Goal: Task Accomplishment & Management: Use online tool/utility

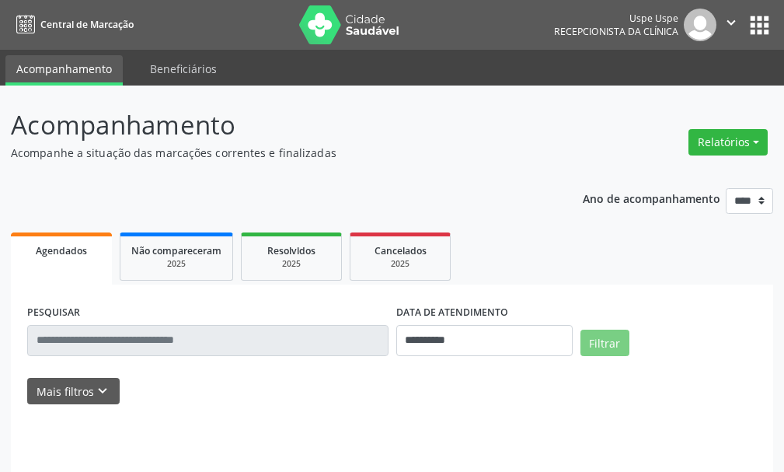
click at [733, 150] on button "Relatórios" at bounding box center [727, 142] width 79 height 26
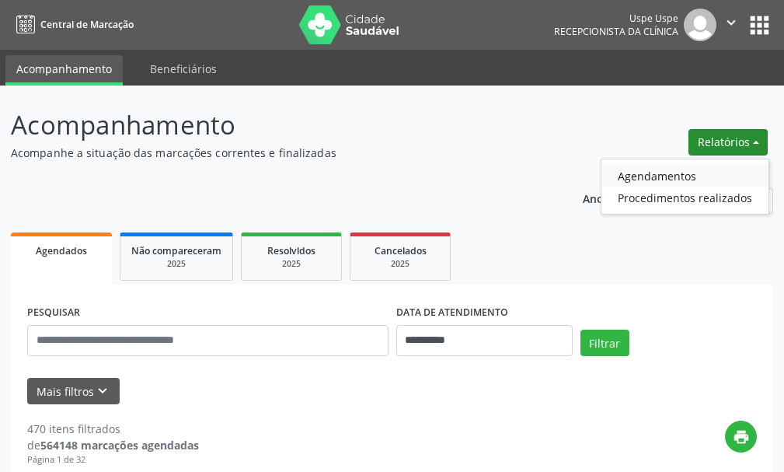
click at [668, 174] on link "Agendamentos" at bounding box center [684, 176] width 167 height 22
select select "*"
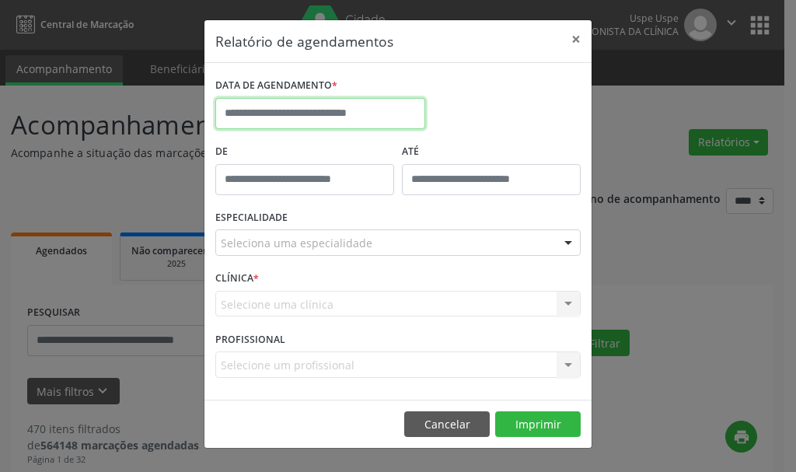
click at [293, 120] on input "text" at bounding box center [320, 113] width 210 height 31
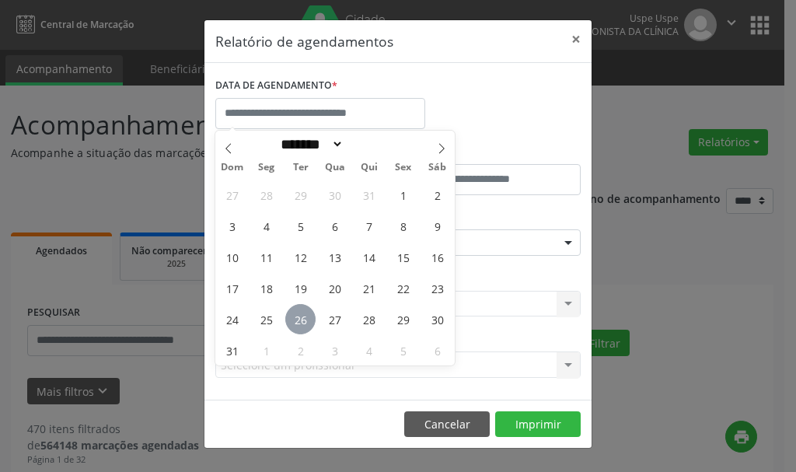
click at [303, 319] on span "26" at bounding box center [300, 319] width 30 height 30
type input "**********"
click at [303, 319] on span "26" at bounding box center [300, 319] width 30 height 30
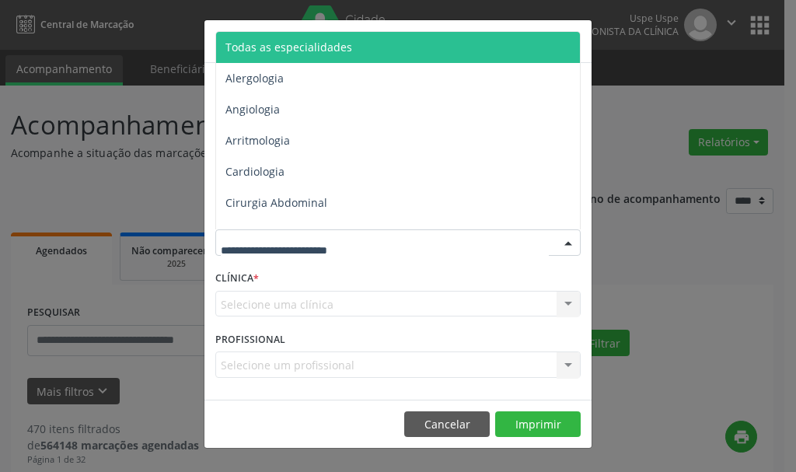
click at [312, 45] on span "Todas as especialidades" at bounding box center [288, 47] width 127 height 15
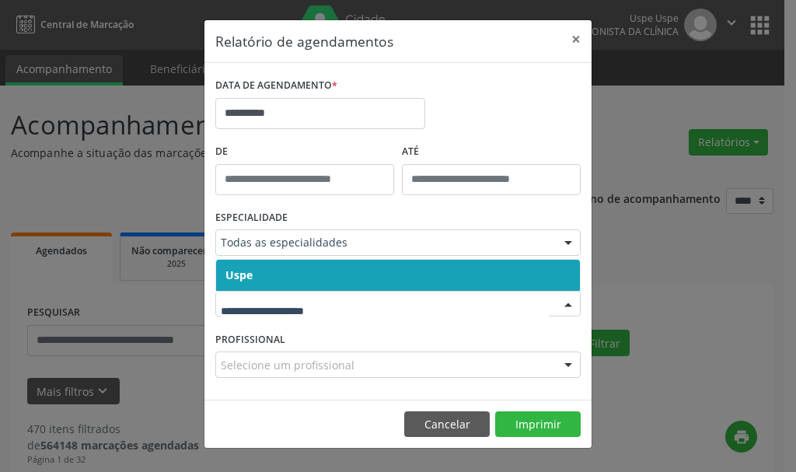
click at [262, 280] on span "Uspe" at bounding box center [398, 274] width 364 height 31
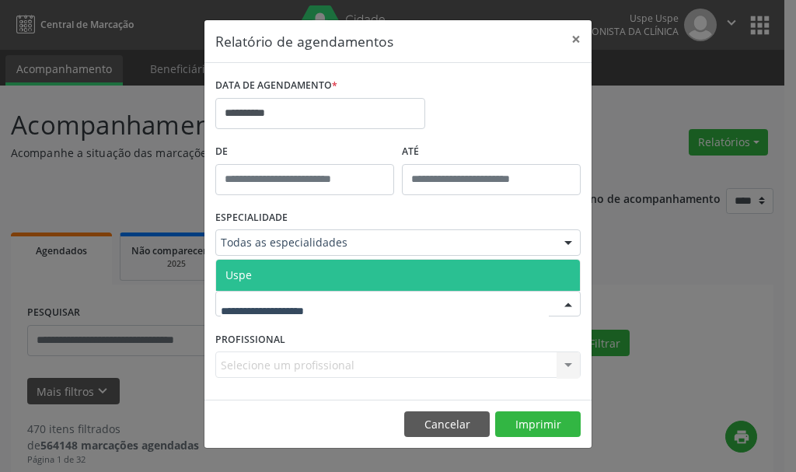
click at [242, 276] on span "Uspe" at bounding box center [238, 274] width 26 height 15
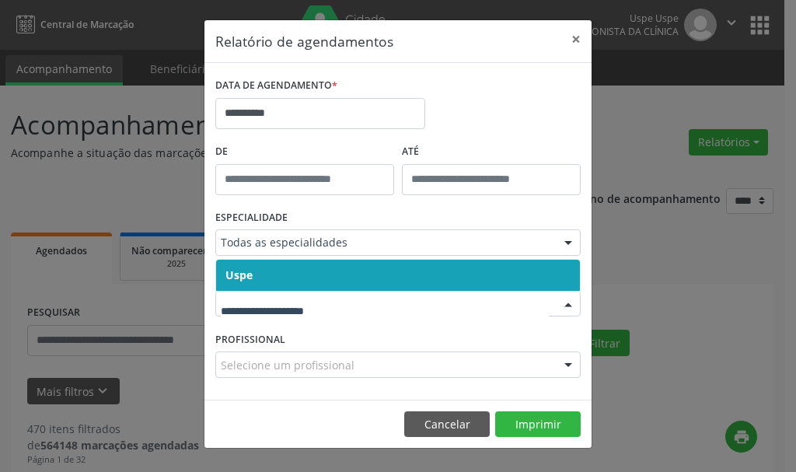
click at [249, 280] on span "Uspe" at bounding box center [238, 274] width 27 height 15
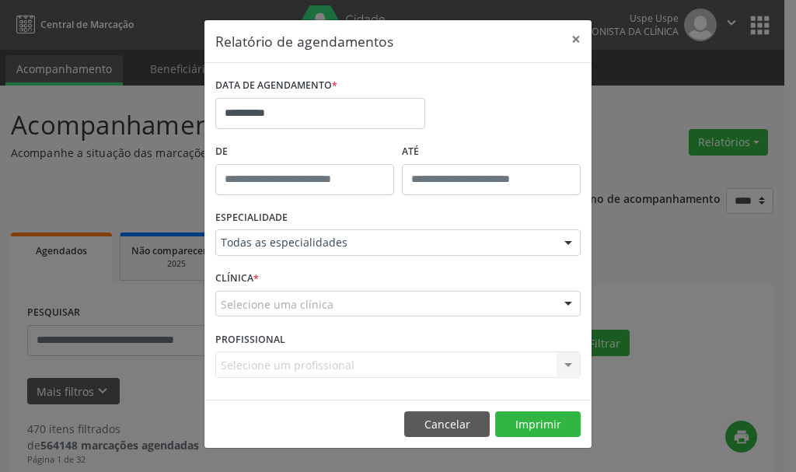
click at [261, 341] on label "PROFISSIONAL" at bounding box center [250, 339] width 70 height 24
click at [265, 314] on div "Selecione uma clínica" at bounding box center [397, 304] width 365 height 26
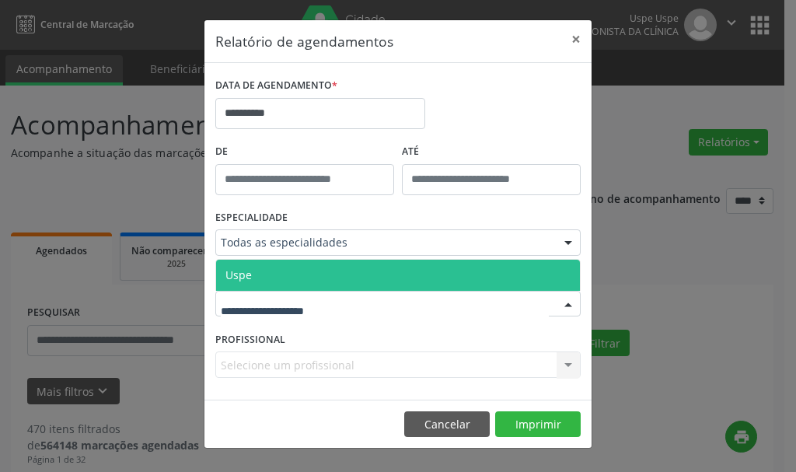
click at [252, 280] on span "Uspe" at bounding box center [398, 274] width 364 height 31
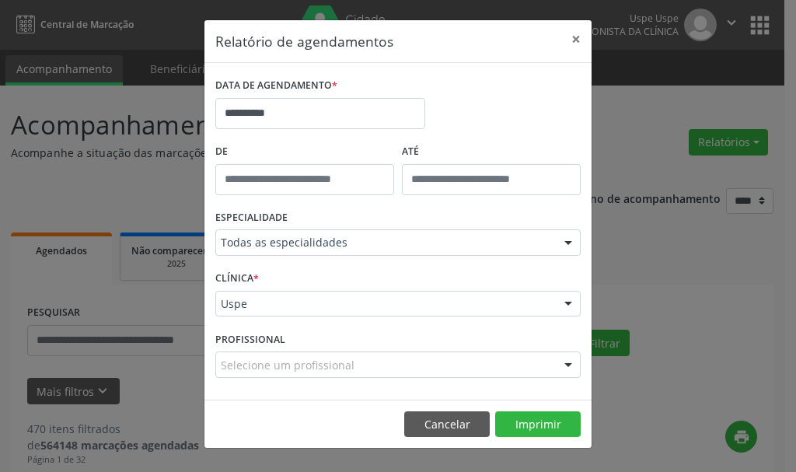
click at [252, 343] on label "PROFISSIONAL" at bounding box center [250, 339] width 70 height 24
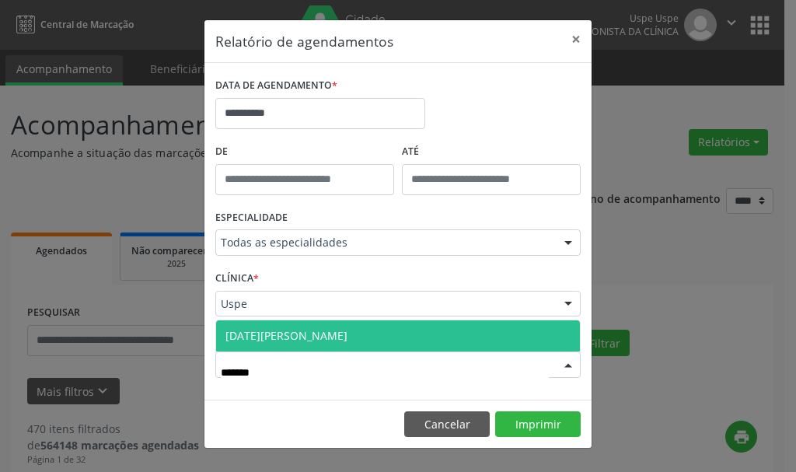
type input "********"
click at [347, 339] on span "[DATE][PERSON_NAME]" at bounding box center [286, 335] width 122 height 15
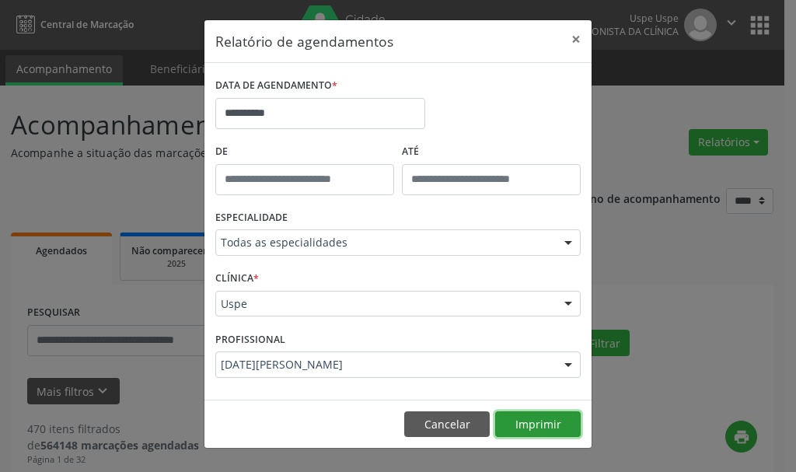
click at [524, 427] on button "Imprimir" at bounding box center [537, 424] width 85 height 26
